Goal: Find specific page/section: Find specific page/section

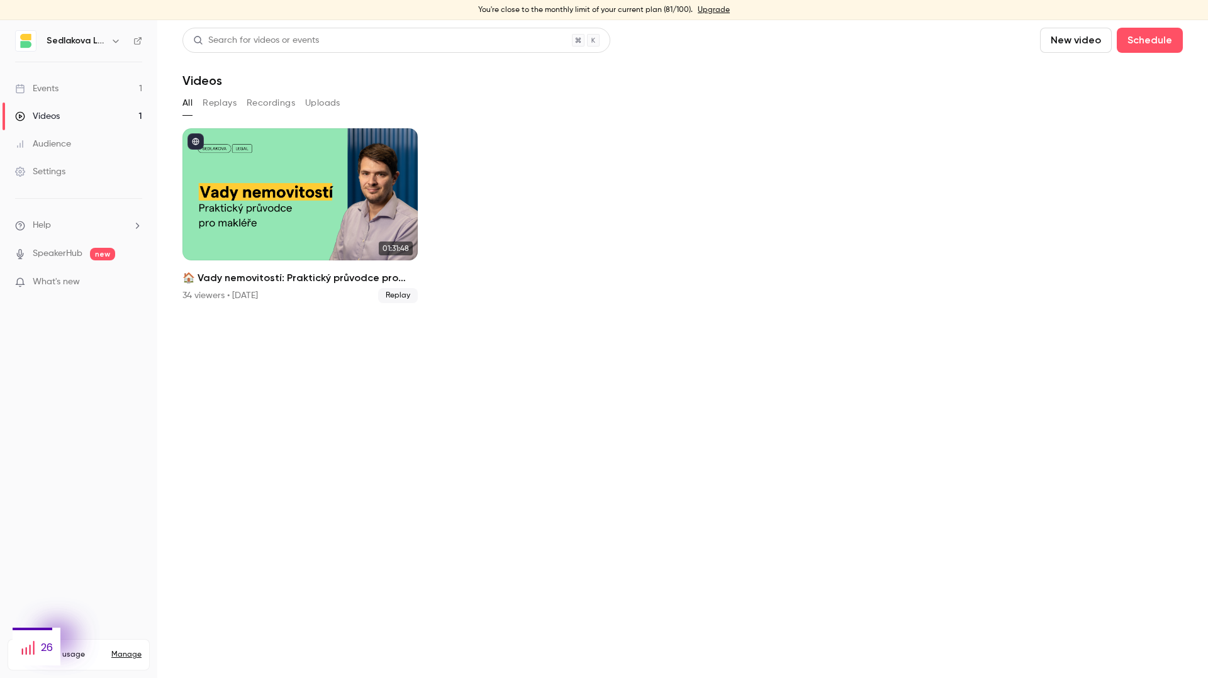
click at [69, 106] on link "Videos 1" at bounding box center [78, 117] width 157 height 28
click at [65, 89] on link "Events 1" at bounding box center [78, 89] width 157 height 28
